Goal: Find contact information: Find contact information

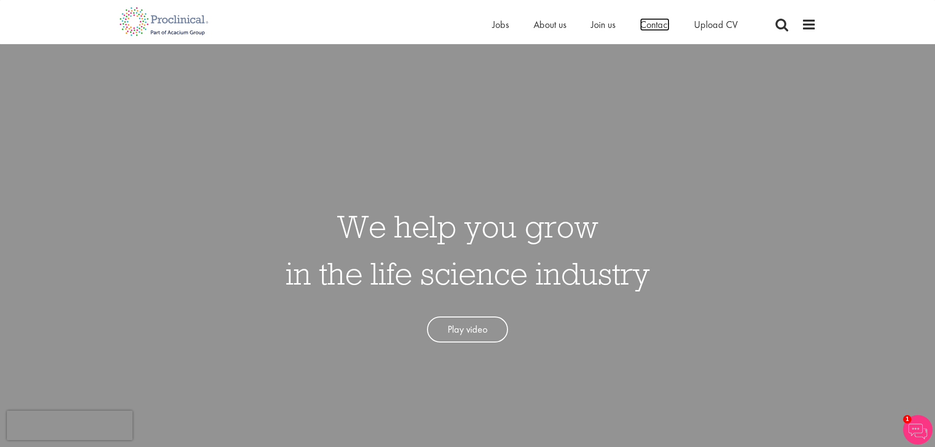
drag, startPoint x: 665, startPoint y: 25, endPoint x: 602, endPoint y: 126, distance: 119.5
click at [665, 25] on span "Contact" at bounding box center [654, 24] width 29 height 13
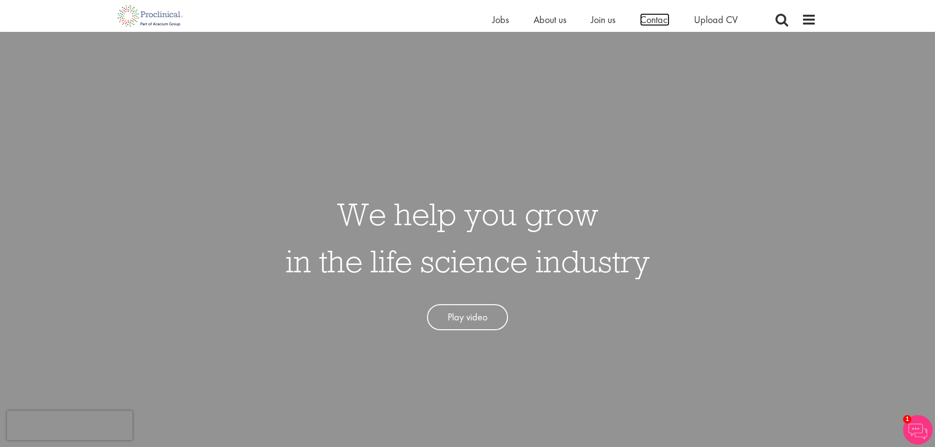
scroll to position [78, 0]
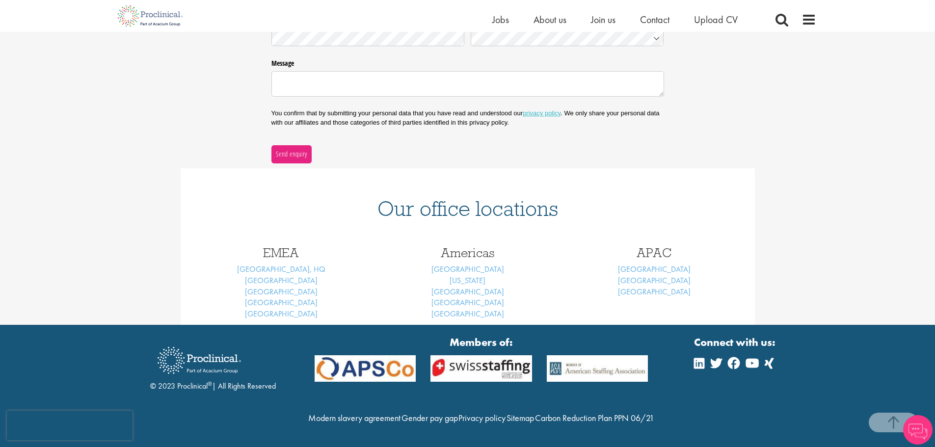
scroll to position [292, 0]
click at [475, 287] on link "[GEOGRAPHIC_DATA]" at bounding box center [468, 292] width 73 height 10
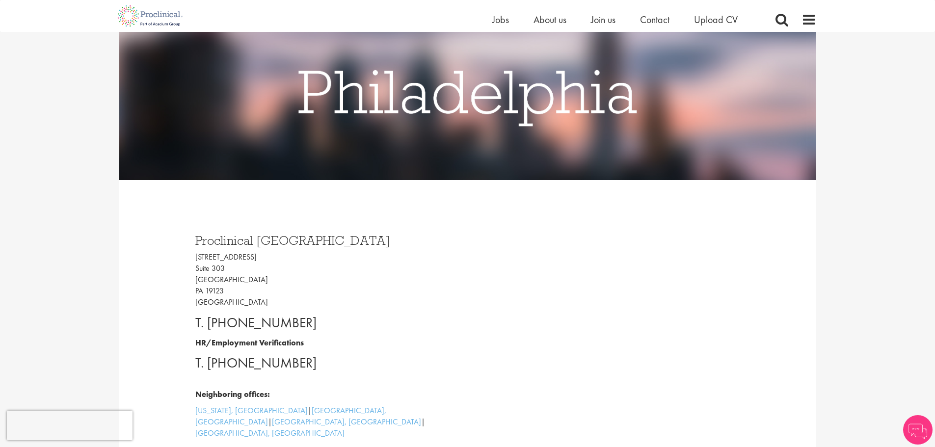
scroll to position [196, 0]
